Goal: Task Accomplishment & Management: Manage account settings

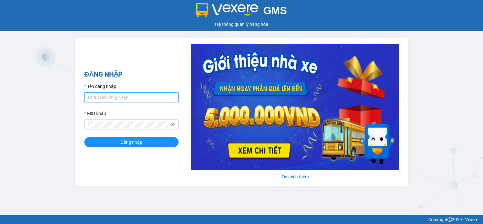
click at [153, 99] on input "Tên đăng nhập" at bounding box center [131, 97] width 94 height 10
click at [134, 98] on input "Tên đăng nhập" at bounding box center [131, 97] width 94 height 10
type input "admin.xtl"
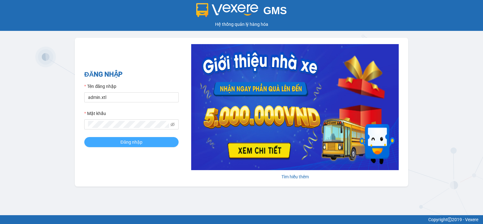
click at [133, 143] on span "Đăng nhập" at bounding box center [131, 141] width 22 height 7
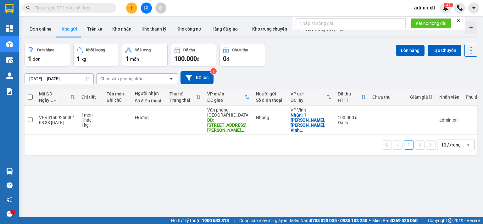
click at [442, 66] on div "Lên hàng Tạo Chuyến" at bounding box center [436, 55] width 81 height 23
click at [458, 22] on icon "close" at bounding box center [458, 20] width 3 height 3
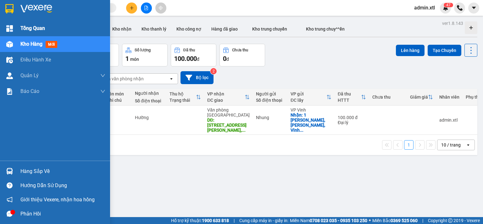
click at [48, 30] on div "Tổng Quan" at bounding box center [62, 28] width 85 height 16
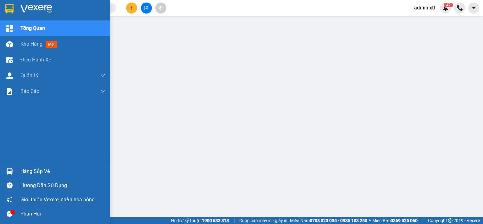
click at [11, 214] on icon "message" at bounding box center [10, 213] width 6 height 6
click at [43, 43] on div "Kho hàng mới" at bounding box center [39, 44] width 39 height 8
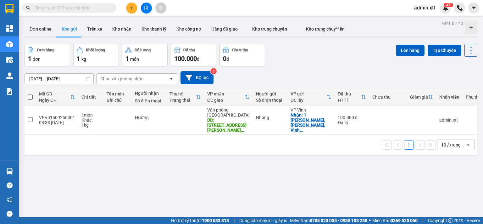
drag, startPoint x: 348, startPoint y: 73, endPoint x: 354, endPoint y: 72, distance: 6.1
click at [348, 73] on div "[DATE] – [DATE] Press the down arrow key to interact with the calendar and sele…" at bounding box center [251, 77] width 453 height 13
click at [479, 10] on button at bounding box center [473, 8] width 11 height 11
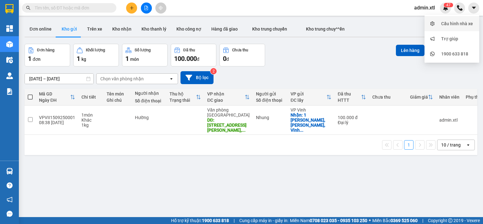
click at [472, 25] on div "Cấu hình nhà xe" at bounding box center [457, 23] width 32 height 7
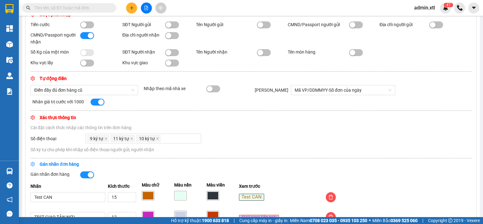
scroll to position [36, 0]
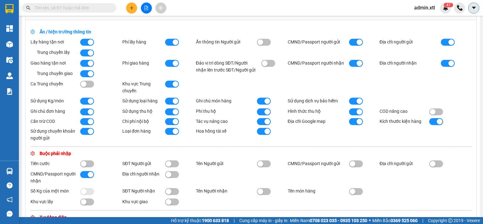
click at [472, 9] on icon "caret-down" at bounding box center [474, 8] width 6 height 6
click at [479, 6] on button at bounding box center [473, 8] width 11 height 11
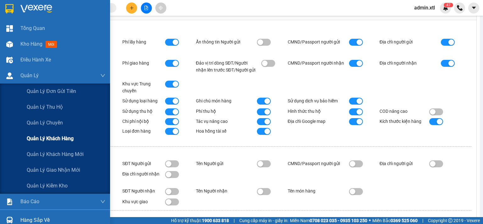
click at [64, 136] on span "Quản lý khách hàng" at bounding box center [50, 138] width 47 height 8
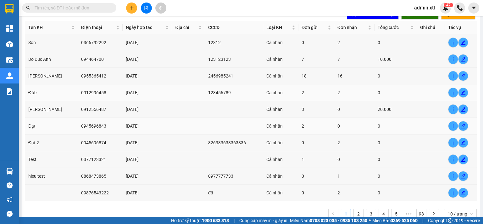
scroll to position [61, 0]
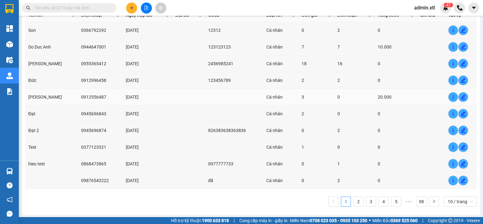
click at [64, 97] on td "[PERSON_NAME]" at bounding box center [51, 97] width 53 height 17
click at [80, 97] on td "0912556487" at bounding box center [100, 97] width 45 height 17
click at [44, 163] on td "hieu test" at bounding box center [51, 163] width 53 height 17
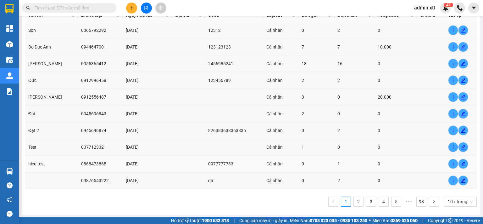
click at [45, 163] on td "hieu test" at bounding box center [51, 163] width 53 height 17
click at [91, 162] on td "0868473865" at bounding box center [100, 163] width 45 height 17
click at [90, 162] on td "0868473865" at bounding box center [100, 163] width 45 height 17
click at [140, 160] on div "[DATE]" at bounding box center [147, 163] width 43 height 7
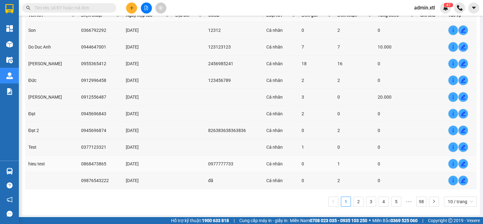
click at [187, 159] on td at bounding box center [188, 163] width 33 height 17
click at [205, 162] on td "0977777733" at bounding box center [234, 163] width 58 height 17
click at [266, 165] on div "Cá nhân" at bounding box center [280, 163] width 29 height 7
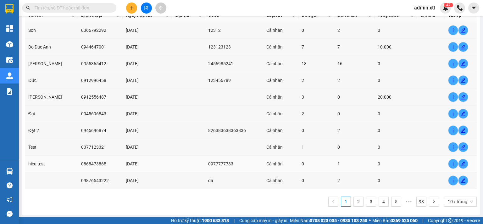
click at [266, 165] on div "Cá nhân" at bounding box center [280, 163] width 29 height 7
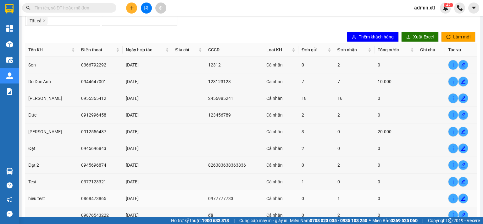
scroll to position [0, 0]
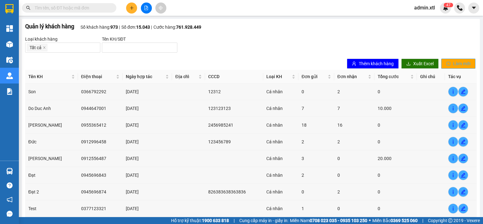
click at [455, 64] on span "Làm mới" at bounding box center [461, 63] width 17 height 7
click at [338, 41] on div "Loại khách hàng Tất cả Tên KH/SĐT" at bounding box center [251, 44] width 452 height 17
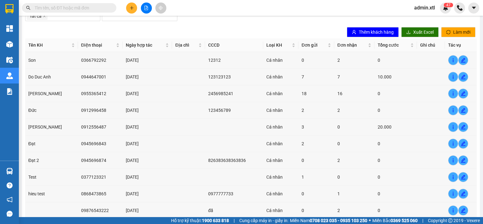
scroll to position [61, 0]
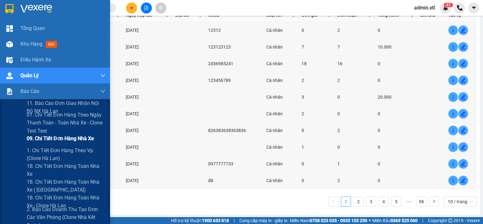
click at [62, 141] on span "09. Chi tiết đơn hàng nhà xe" at bounding box center [60, 138] width 67 height 8
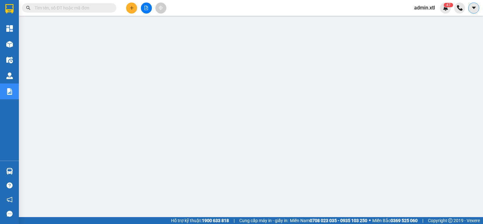
click at [472, 6] on icon "caret-down" at bounding box center [474, 8] width 6 height 6
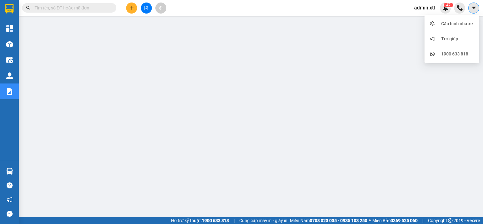
click at [472, 6] on icon "caret-down" at bounding box center [474, 8] width 6 height 6
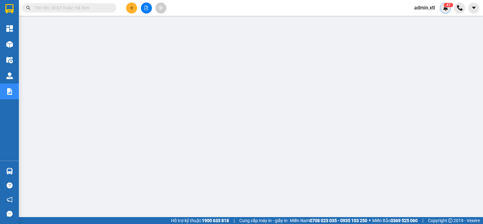
click at [447, 9] on img at bounding box center [446, 8] width 6 height 6
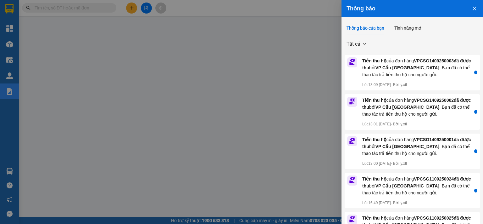
click at [471, 6] on button "Close" at bounding box center [474, 8] width 17 height 16
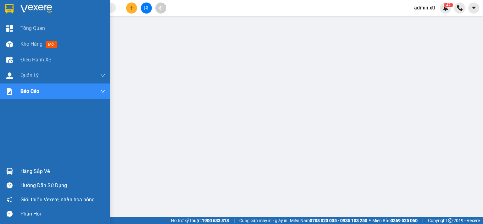
click at [11, 9] on img at bounding box center [9, 8] width 8 height 9
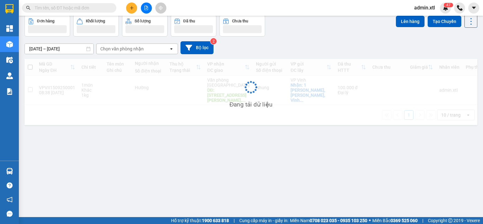
scroll to position [29, 0]
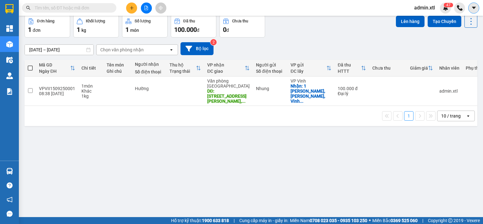
click at [471, 7] on button at bounding box center [473, 8] width 11 height 11
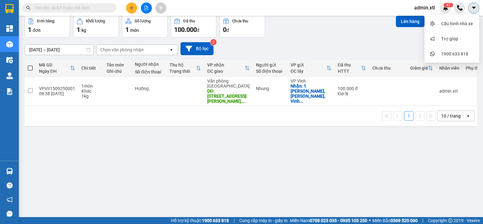
click at [471, 7] on button at bounding box center [473, 8] width 11 height 11
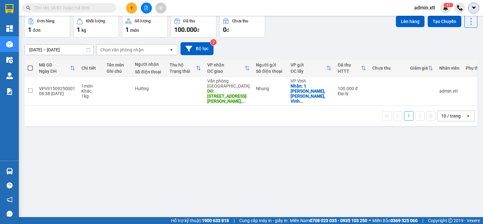
click at [471, 7] on button at bounding box center [473, 8] width 11 height 11
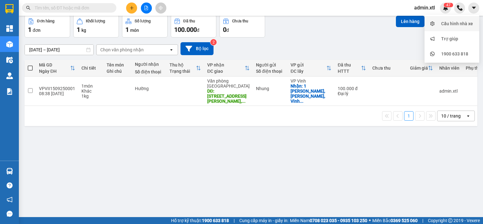
click at [460, 21] on div "Cấu hình nhà xe" at bounding box center [457, 23] width 32 height 7
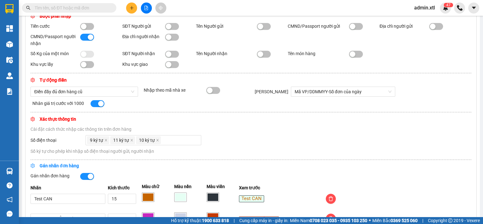
scroll to position [314, 0]
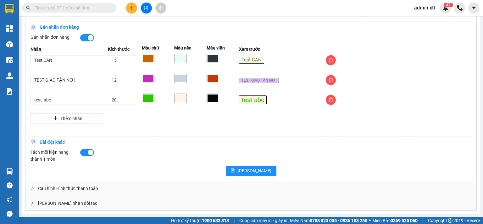
click at [59, 208] on div "[PERSON_NAME] nhận đối tác" at bounding box center [250, 203] width 451 height 14
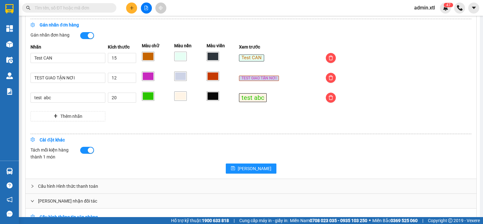
click at [70, 187] on div "Cấu hình Hình thức thanh toán" at bounding box center [250, 186] width 451 height 14
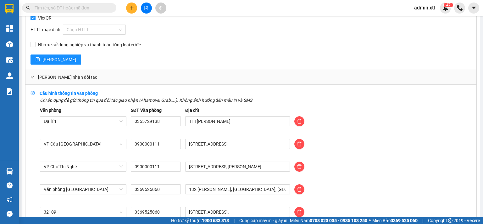
scroll to position [671, 0]
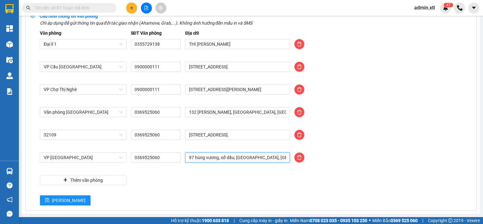
click at [225, 159] on input "97 hùng vương, sở dầu, [GEOGRAPHIC_DATA], [GEOGRAPHIC_DATA]" at bounding box center [237, 157] width 105 height 10
click at [193, 177] on div "Thêm văn phòng" at bounding box center [256, 180] width 436 height 10
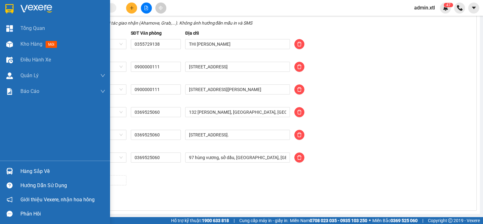
click at [50, 31] on div "Tổng Quan" at bounding box center [62, 28] width 85 height 16
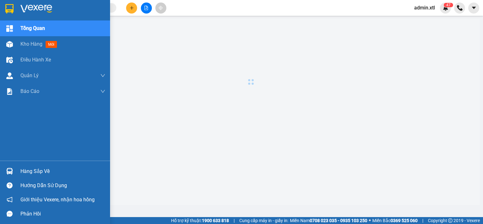
click at [41, 12] on img at bounding box center [36, 8] width 32 height 9
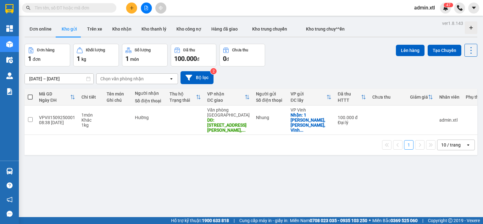
drag, startPoint x: 350, startPoint y: 72, endPoint x: 377, endPoint y: 48, distance: 36.5
click at [350, 72] on div "[DATE] – [DATE] Press the down arrow key to interact with the calendar and sele…" at bounding box center [251, 77] width 453 height 13
click at [421, 9] on span "admin.xtl" at bounding box center [424, 8] width 31 height 8
click at [430, 21] on span "Đăng xuất" at bounding box center [433, 19] width 26 height 7
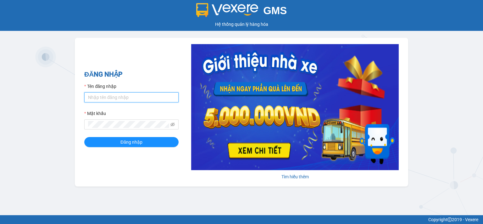
click at [120, 96] on input "Tên đăng nhập" at bounding box center [131, 97] width 94 height 10
click at [121, 98] on input "Tên đăng nhập" at bounding box center [131, 97] width 94 height 10
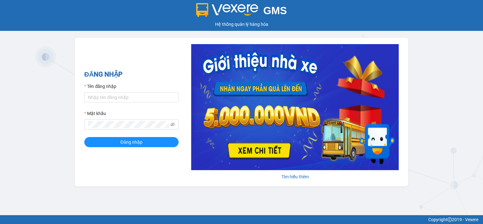
click at [174, 71] on h2 "ĐĂNG NHẬP" at bounding box center [131, 74] width 94 height 10
click at [141, 94] on input "Tên đăng nhập" at bounding box center [131, 97] width 94 height 10
click at [154, 72] on h2 "ĐĂNG NHẬP" at bounding box center [131, 74] width 94 height 10
click at [148, 80] on div "ĐĂNG NHẬP Tên đăng nhập Mật khẩu Đăng nhập" at bounding box center [131, 112] width 94 height 86
click at [143, 100] on input "Tên đăng nhập" at bounding box center [131, 97] width 94 height 10
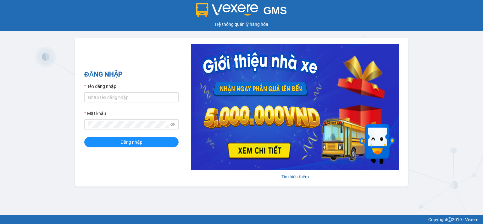
click at [176, 46] on div "ĐĂNG NHẬP Tên đăng nhập Mật khẩu Đăng nhập Tìm hiểu thêm" at bounding box center [241, 112] width 333 height 148
